Goal: Check status: Check status

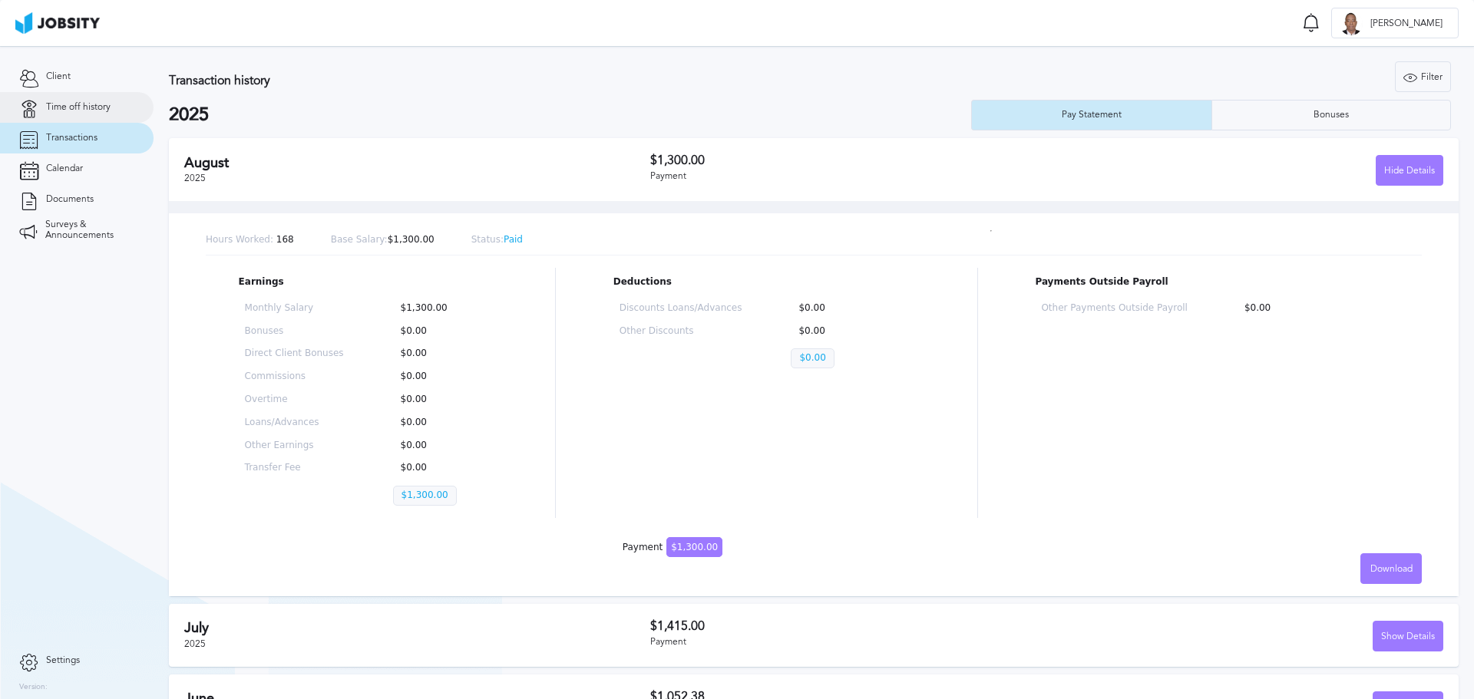
click at [104, 105] on span "Time off history" at bounding box center [78, 107] width 64 height 11
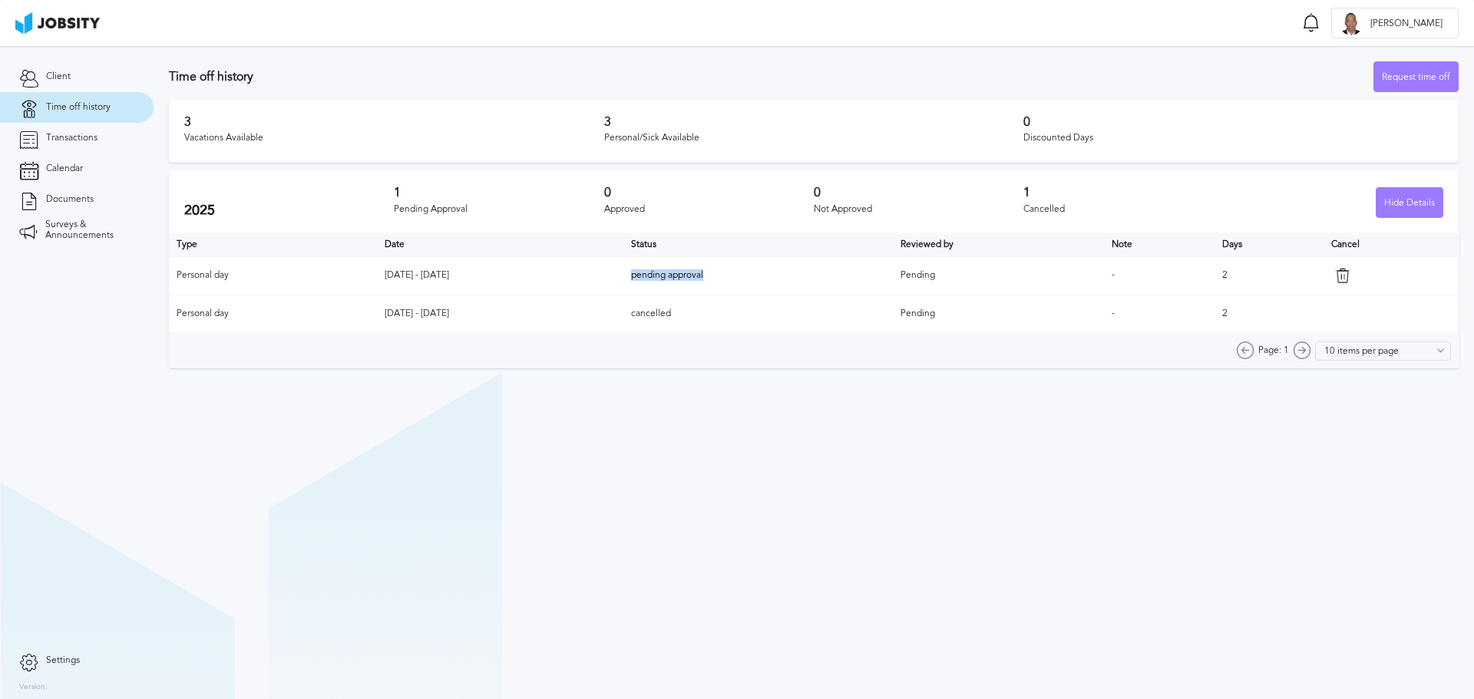
drag, startPoint x: 656, startPoint y: 274, endPoint x: 750, endPoint y: 274, distance: 93.7
click at [750, 274] on td "pending approval" at bounding box center [757, 275] width 269 height 38
click at [751, 274] on td "pending approval" at bounding box center [757, 275] width 269 height 38
drag, startPoint x: 897, startPoint y: 279, endPoint x: 1020, endPoint y: 277, distance: 123.6
click at [1020, 277] on tr "Personal day [DATE] - [DATE] pending approval Pending - 2" at bounding box center [814, 275] width 1290 height 38
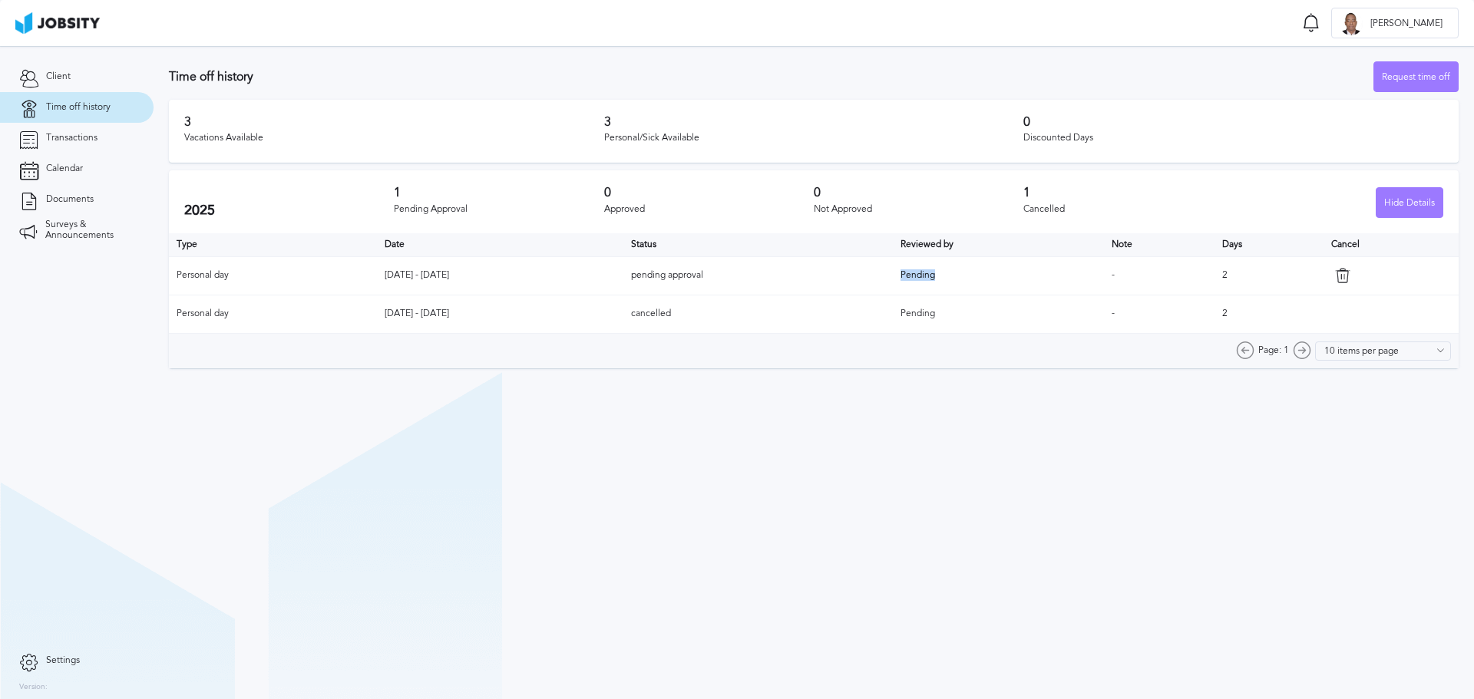
click at [1020, 277] on td "Pending" at bounding box center [998, 275] width 210 height 38
drag, startPoint x: 936, startPoint y: 279, endPoint x: 857, endPoint y: 278, distance: 79.1
click at [857, 278] on tr "Personal day [DATE] - [DATE] pending approval Pending - 2" at bounding box center [814, 275] width 1290 height 38
click at [967, 276] on td "Pending" at bounding box center [998, 275] width 210 height 38
click at [1096, 393] on section "Time off history Request time off 3 Vacations Available 3 Personal/Sick Availab…" at bounding box center [814, 372] width 1320 height 653
